Goal: Information Seeking & Learning: Check status

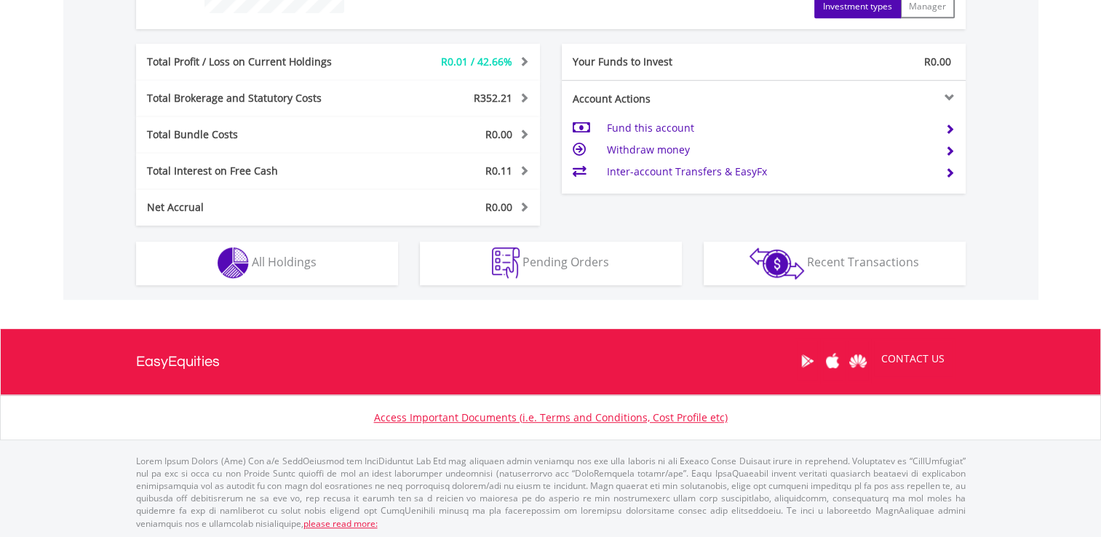
scroll to position [140, 276]
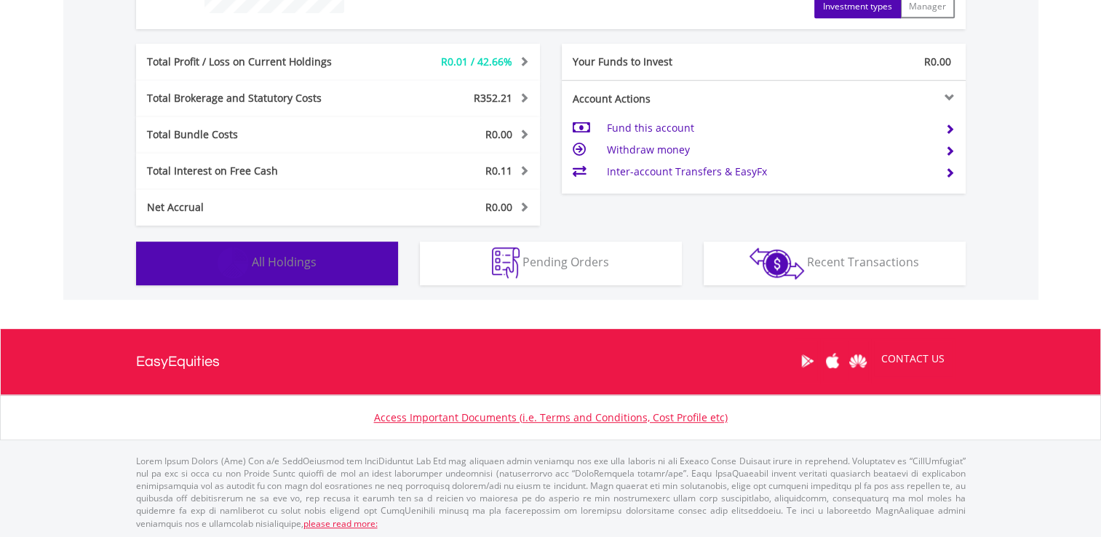
click at [280, 258] on span "All Holdings" at bounding box center [284, 262] width 65 height 16
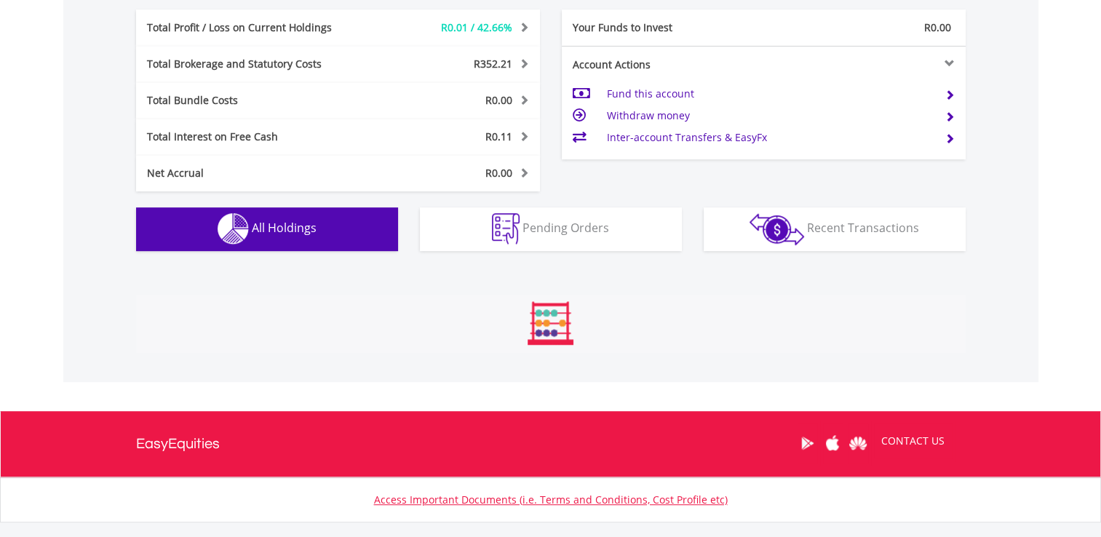
scroll to position [973, 0]
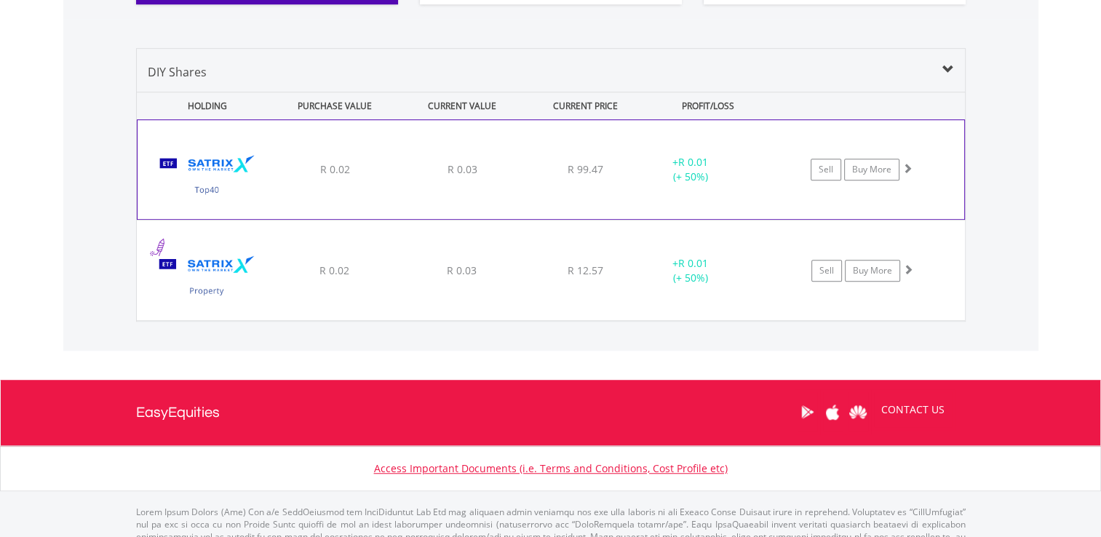
click at [909, 167] on span at bounding box center [907, 168] width 10 height 10
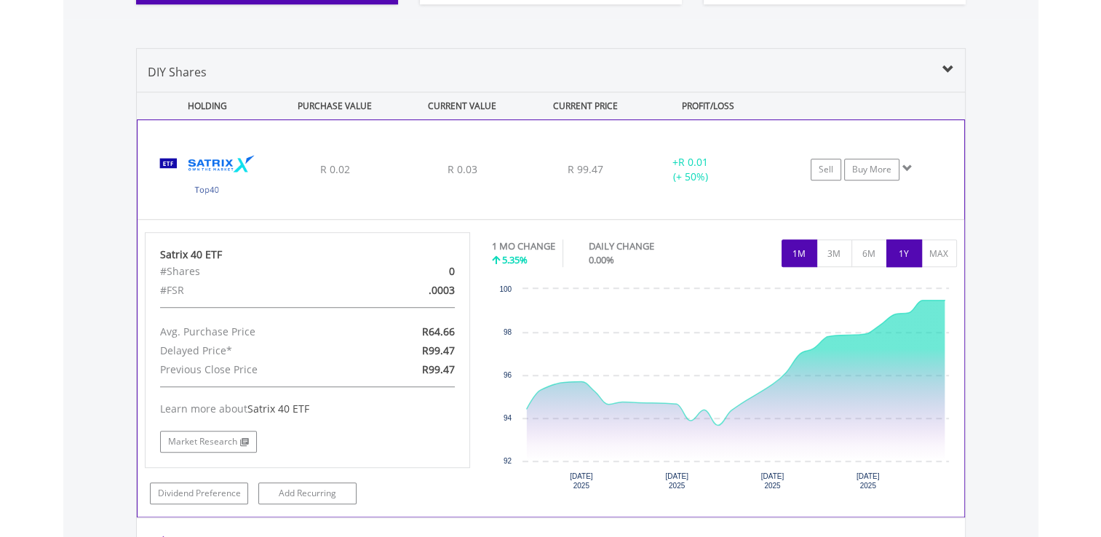
click at [893, 258] on button "1Y" at bounding box center [904, 253] width 36 height 28
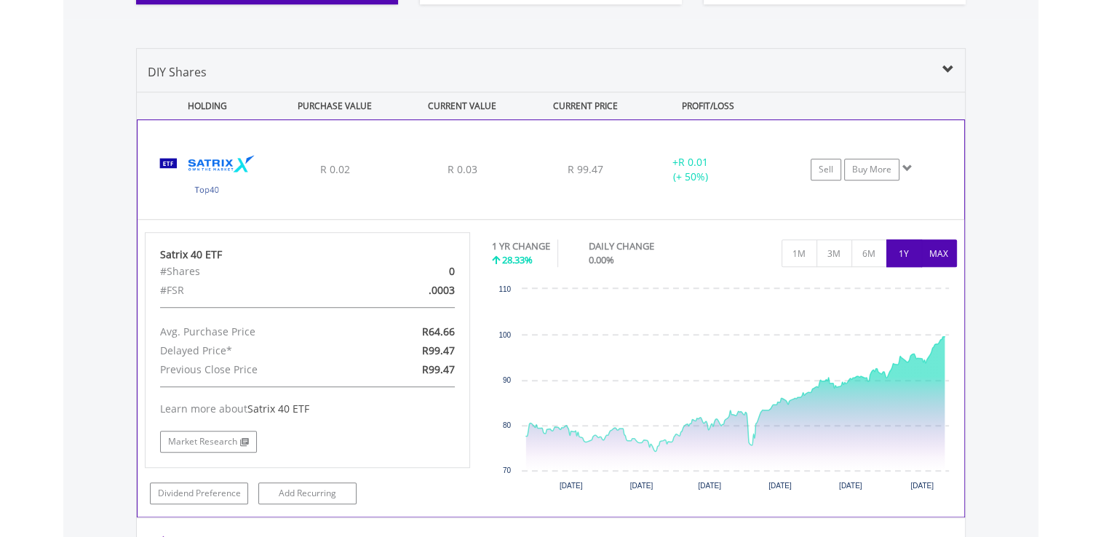
click at [935, 246] on button "MAX" at bounding box center [939, 253] width 36 height 28
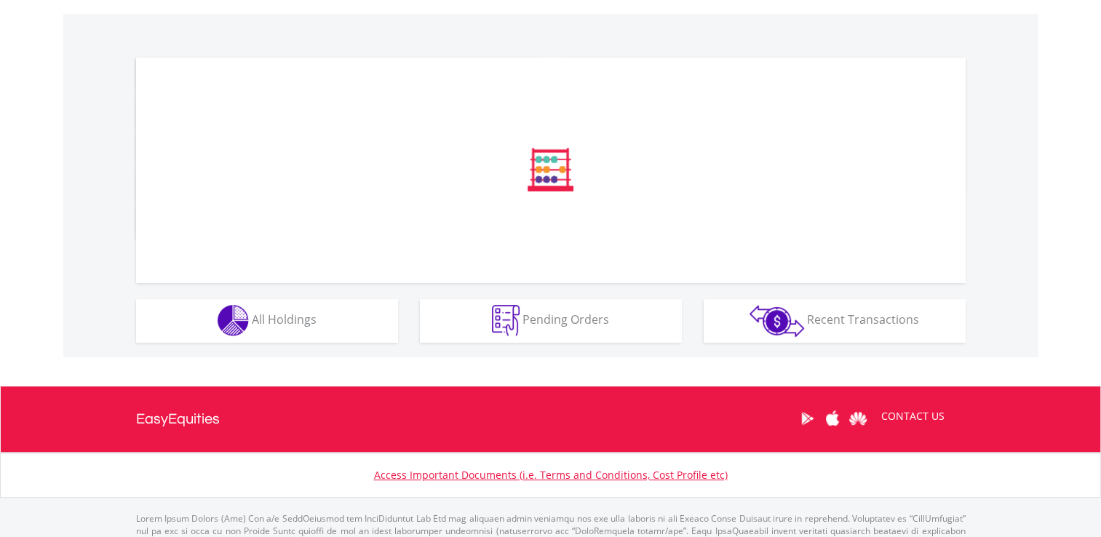
scroll to position [495, 0]
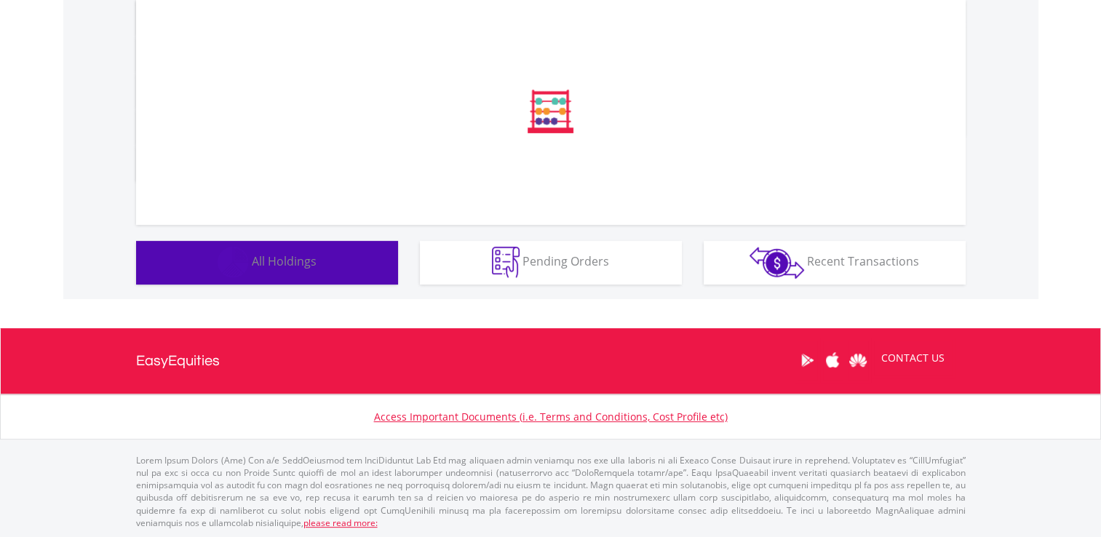
click at [282, 265] on span "All Holdings" at bounding box center [284, 261] width 65 height 16
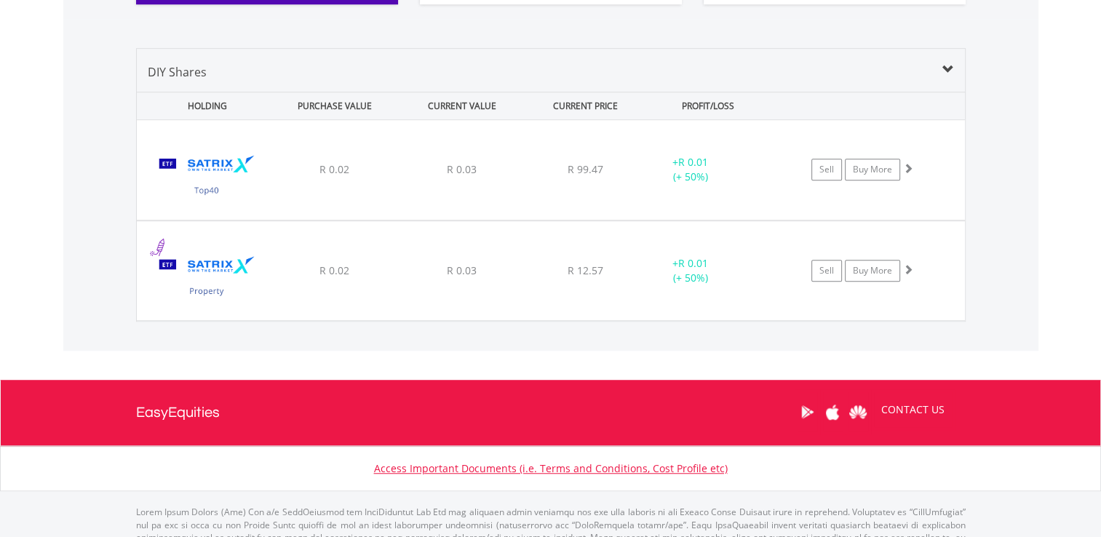
scroll to position [1023, 0]
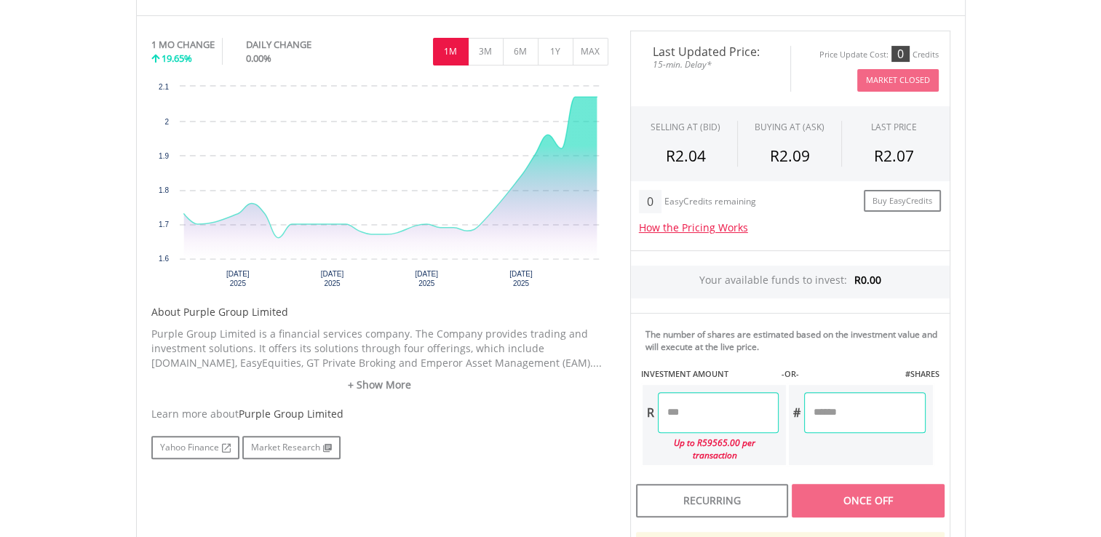
scroll to position [291, 0]
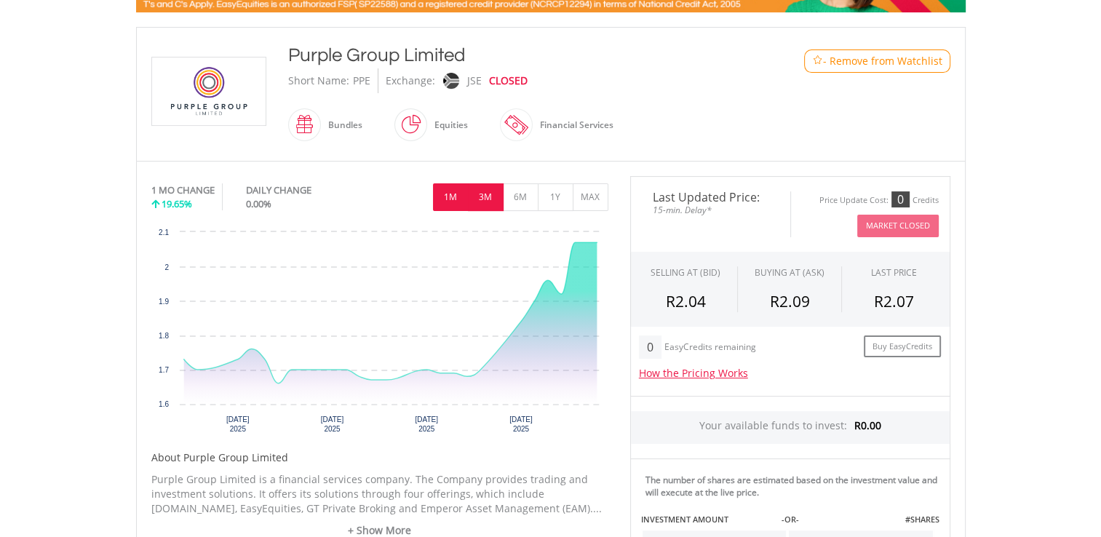
click at [488, 193] on button "3M" at bounding box center [486, 197] width 36 height 28
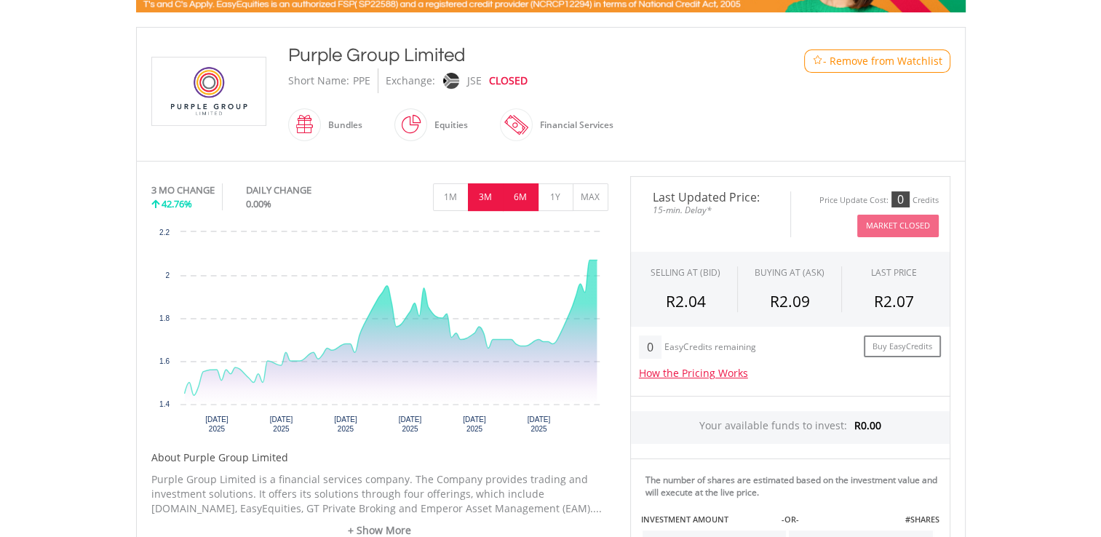
click at [521, 200] on button "6M" at bounding box center [521, 197] width 36 height 28
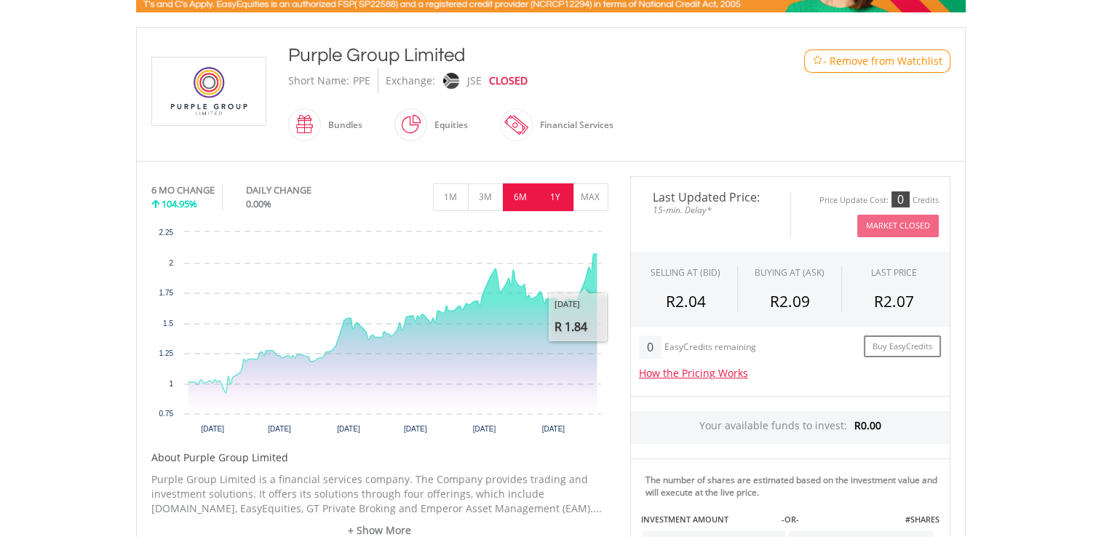
click at [554, 199] on button "1Y" at bounding box center [556, 197] width 36 height 28
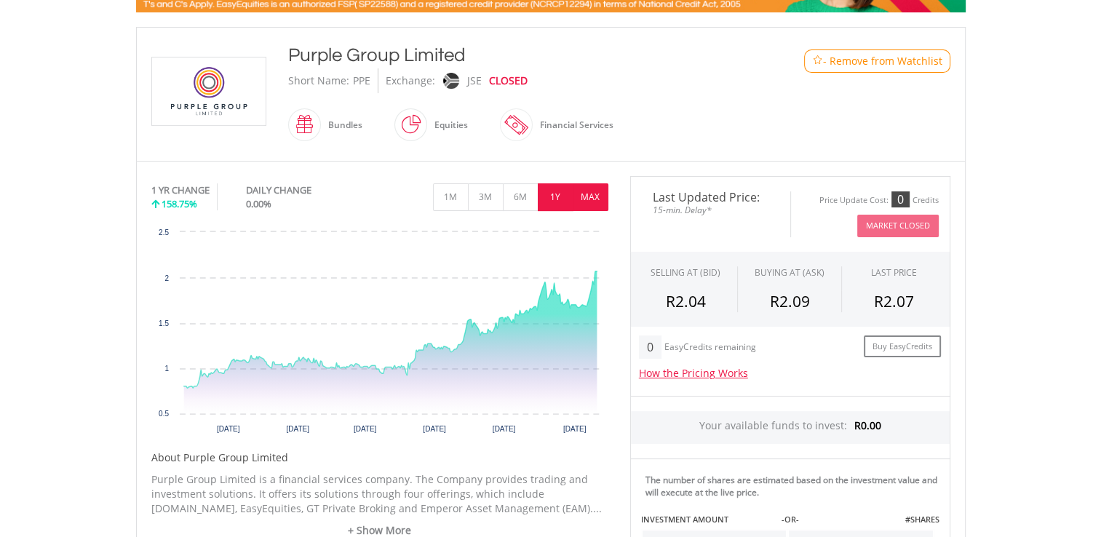
click at [580, 195] on button "MAX" at bounding box center [590, 197] width 36 height 28
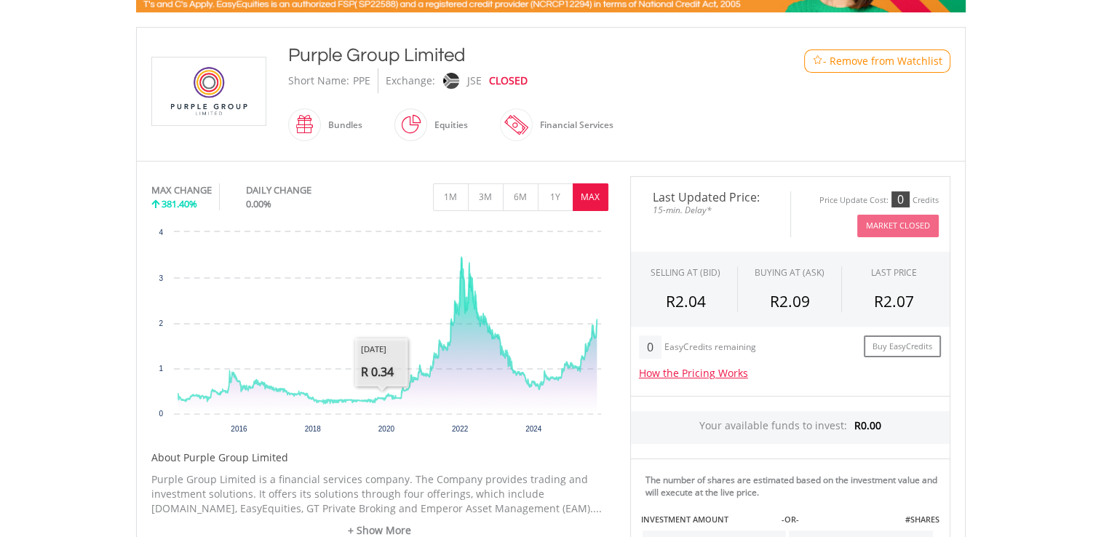
scroll to position [0, 0]
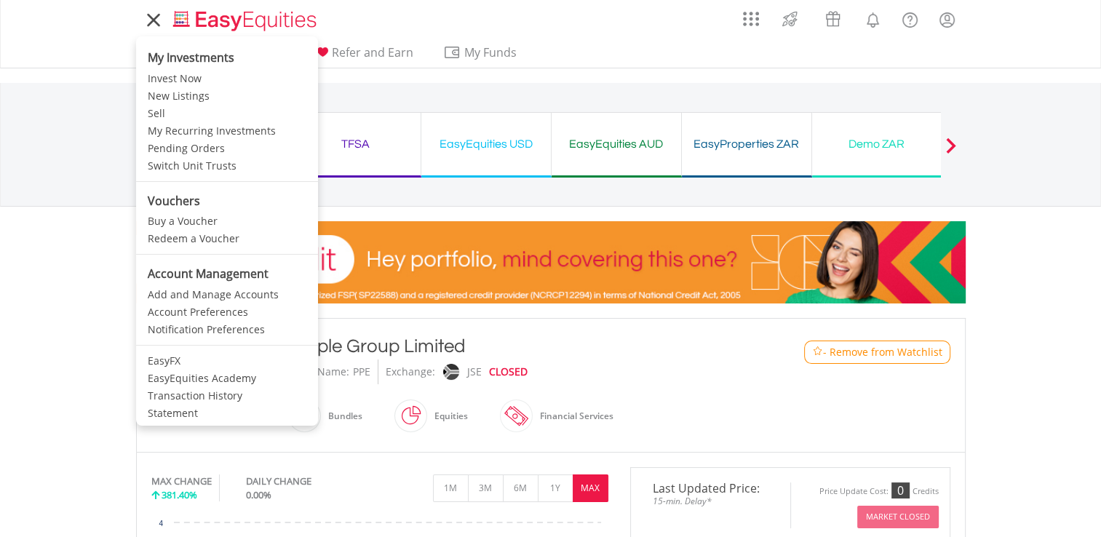
click at [146, 18] on icon at bounding box center [153, 20] width 20 height 18
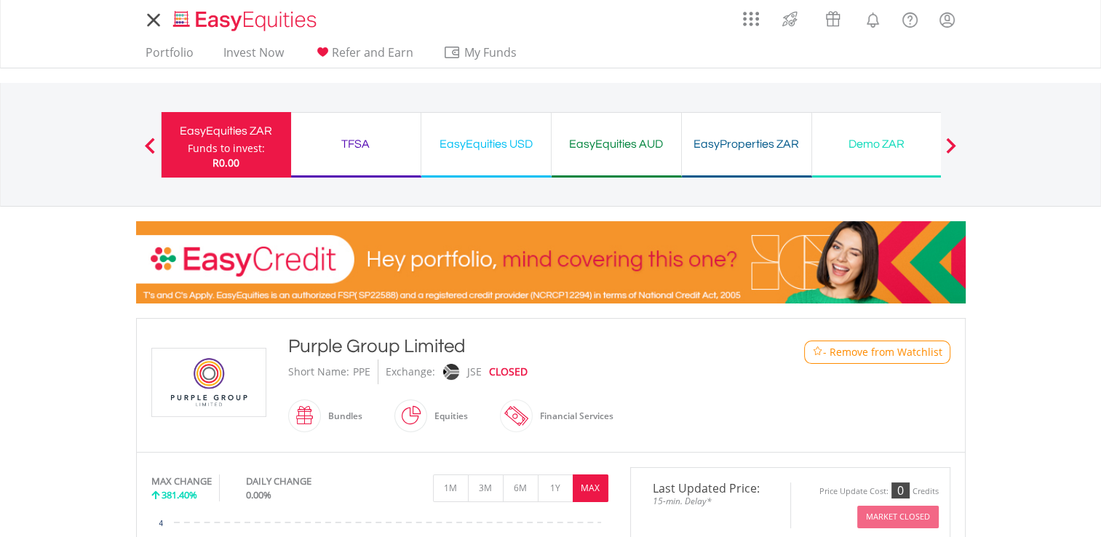
click at [147, 18] on icon at bounding box center [153, 20] width 20 height 18
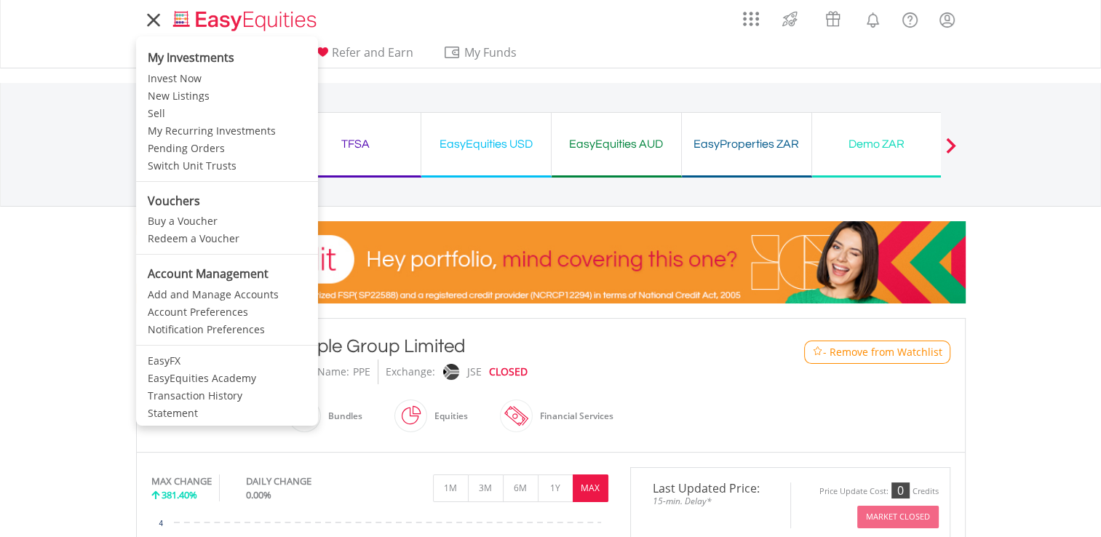
click at [153, 28] on icon at bounding box center [153, 20] width 20 height 18
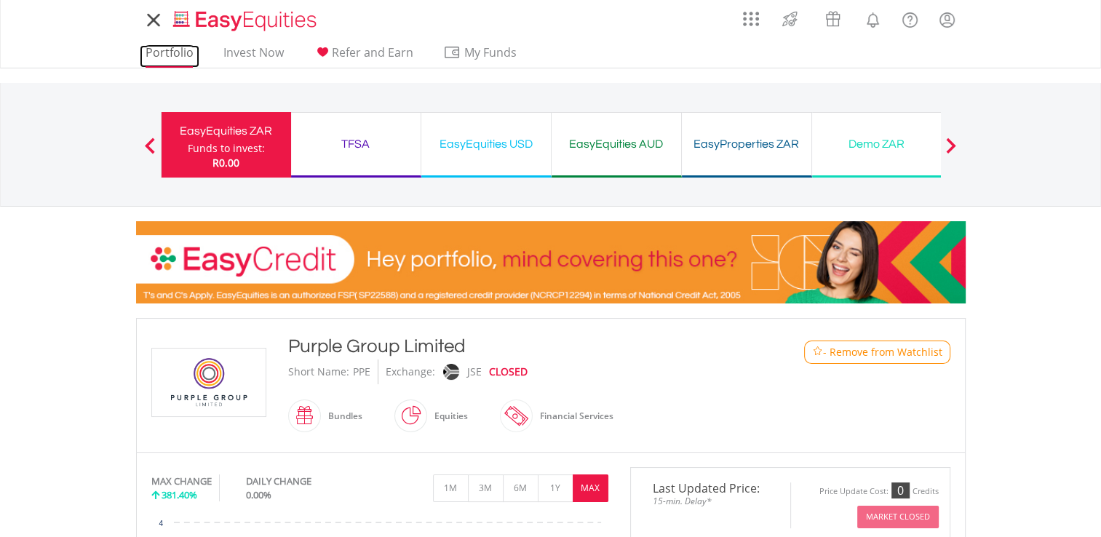
click at [162, 63] on link "Portfolio" at bounding box center [170, 56] width 60 height 23
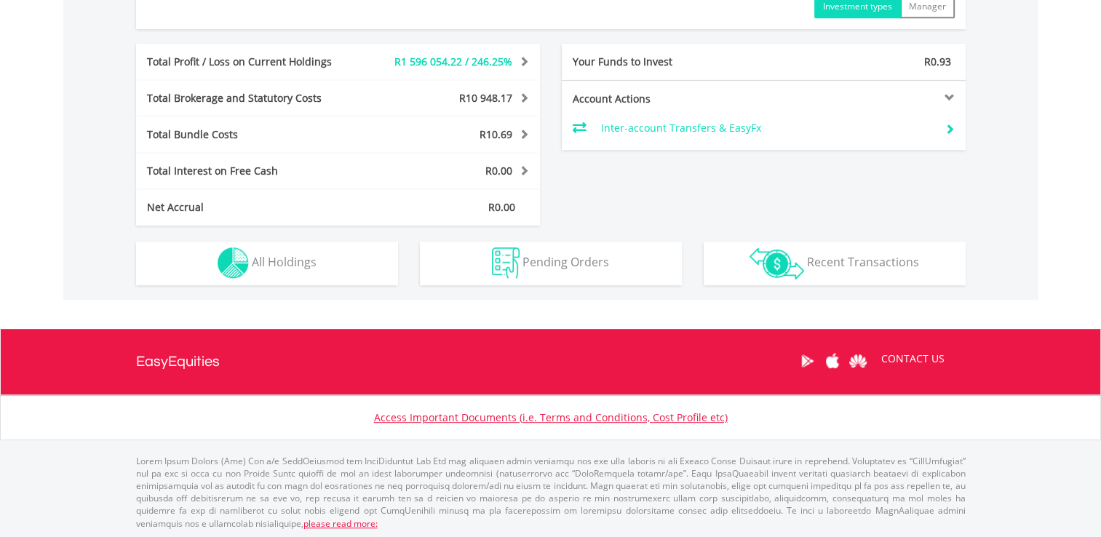
scroll to position [140, 276]
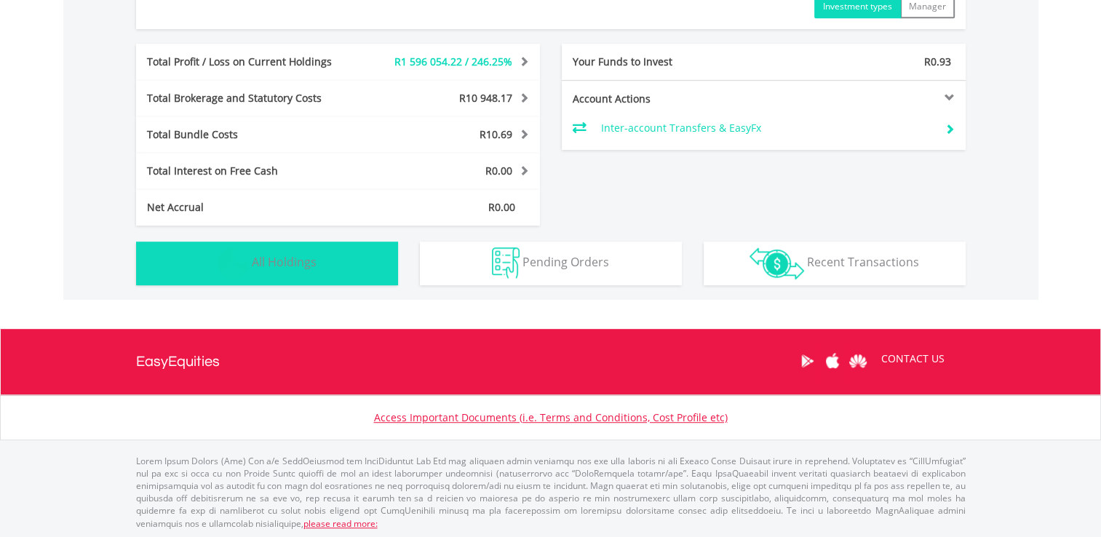
click at [333, 252] on button "Holdings All Holdings" at bounding box center [267, 264] width 262 height 44
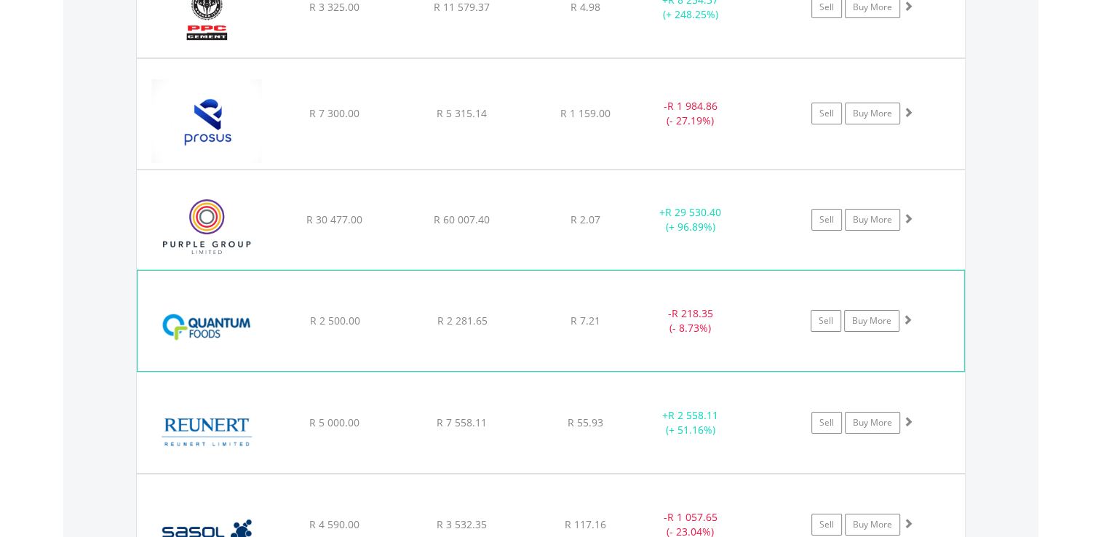
scroll to position [4860, 0]
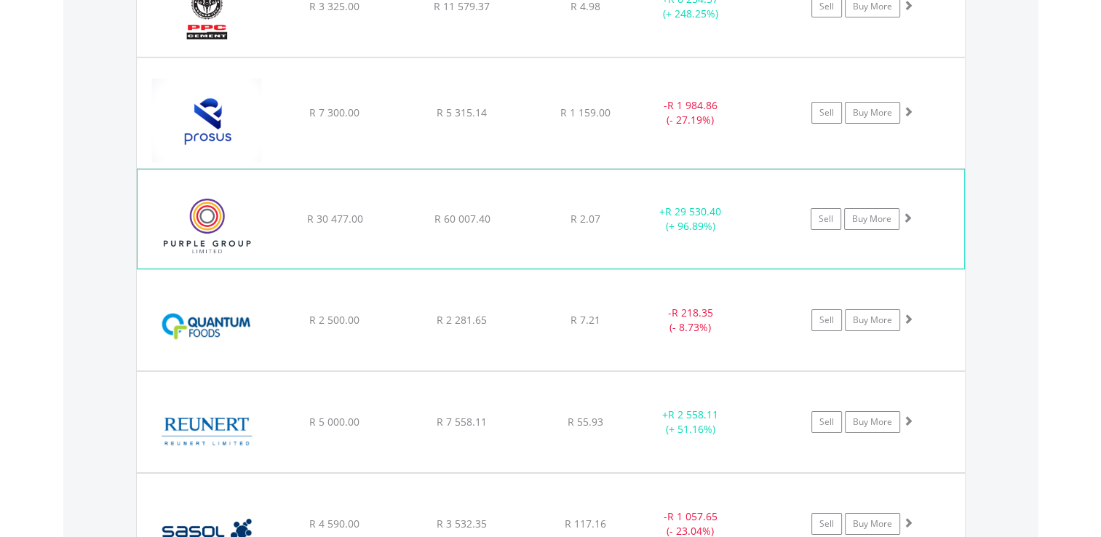
click at [906, 212] on span at bounding box center [907, 217] width 10 height 10
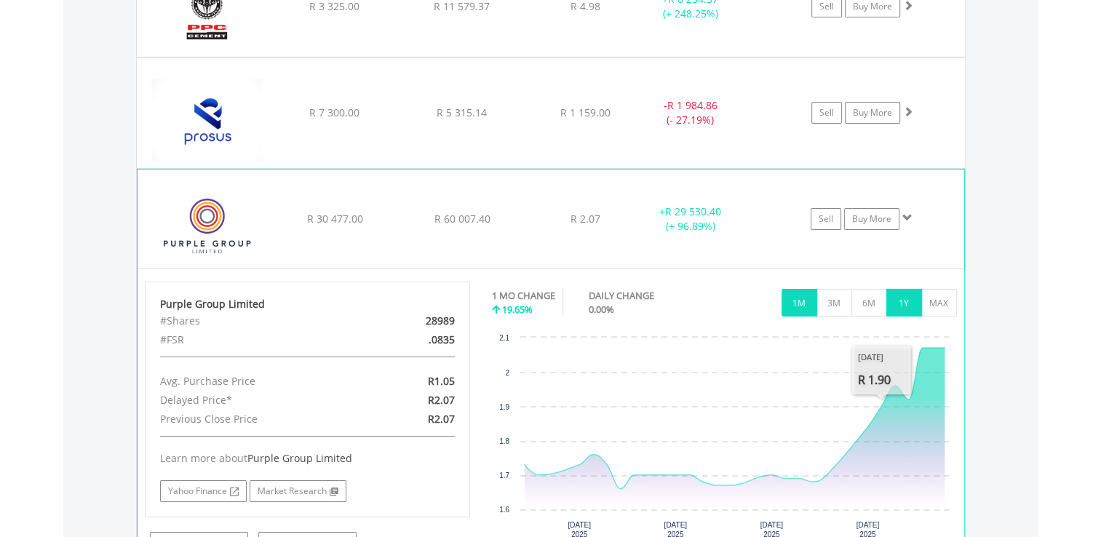
click at [899, 293] on button "1Y" at bounding box center [904, 303] width 36 height 28
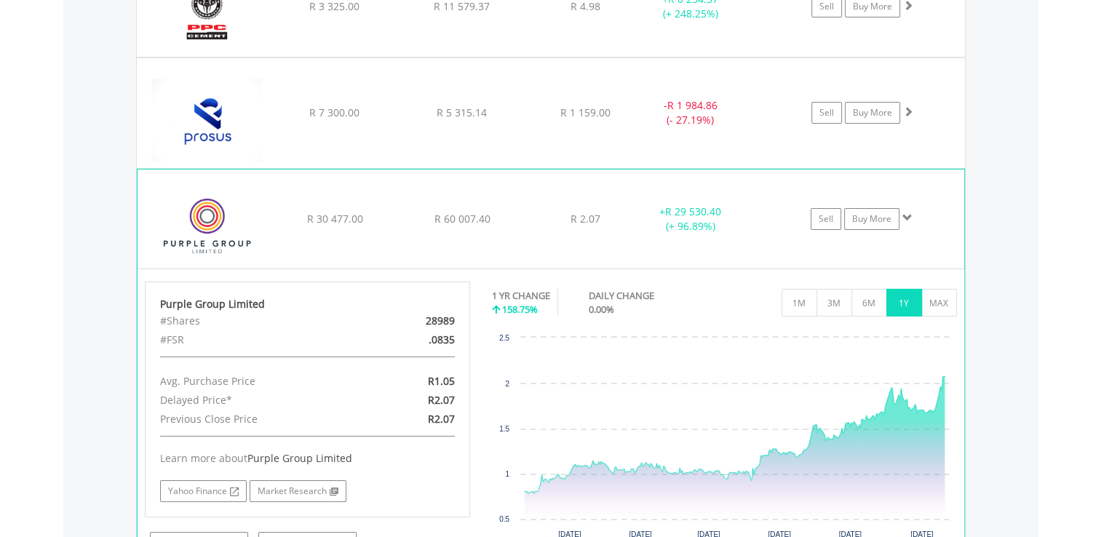
click at [903, 212] on span at bounding box center [907, 217] width 10 height 10
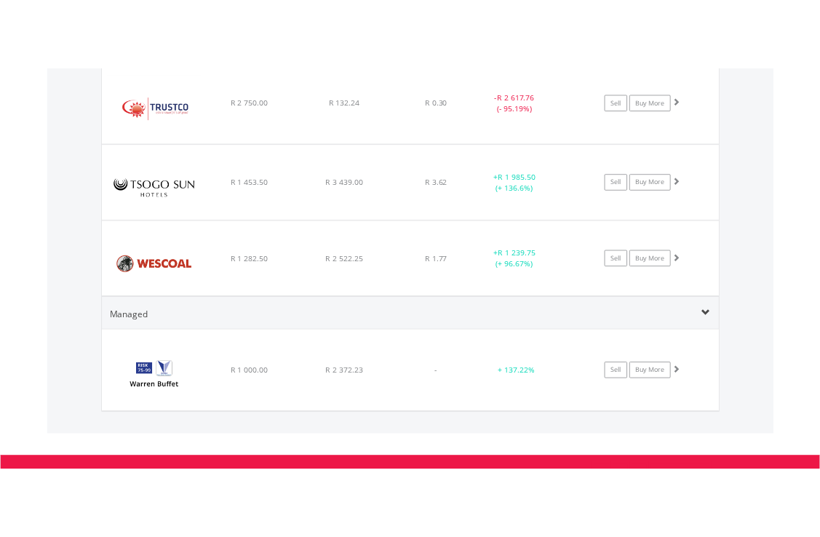
scroll to position [6097, 0]
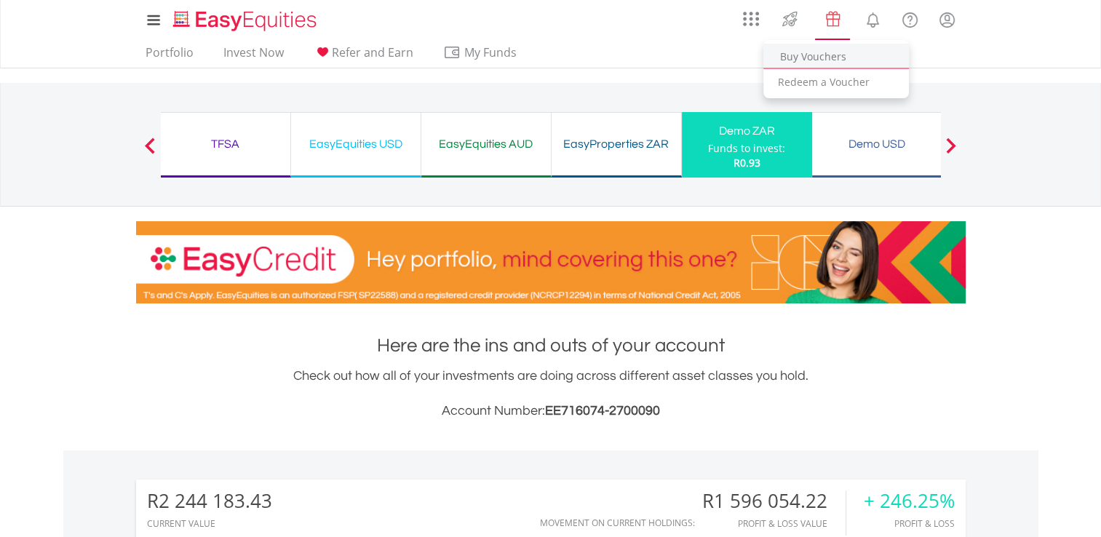
scroll to position [140, 276]
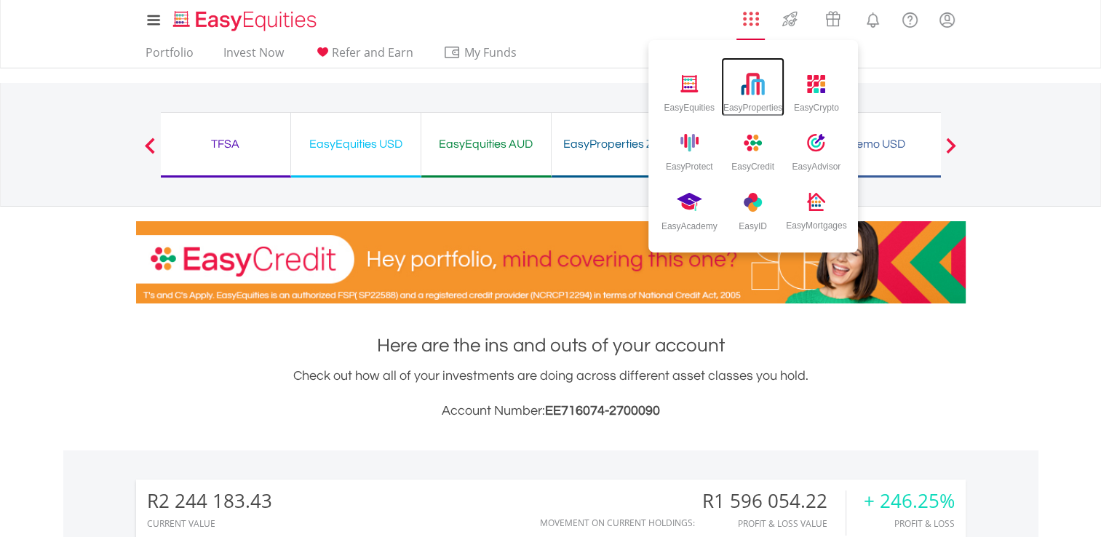
click at [739, 92] on div "EasyProperties" at bounding box center [752, 86] width 63 height 59
